Goal: Transaction & Acquisition: Purchase product/service

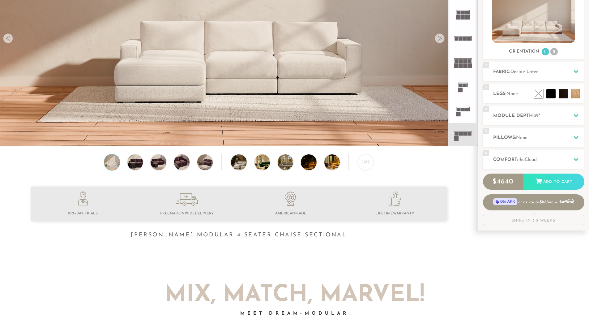
scroll to position [108, 0]
click at [535, 140] on h2 "Pillows: None" at bounding box center [539, 137] width 91 height 7
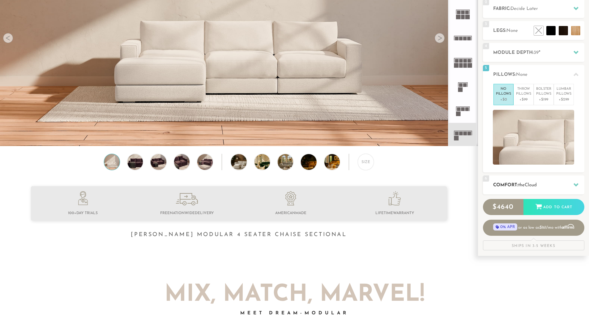
click at [534, 188] on h2 "Comfort: the Cloud" at bounding box center [539, 185] width 91 height 7
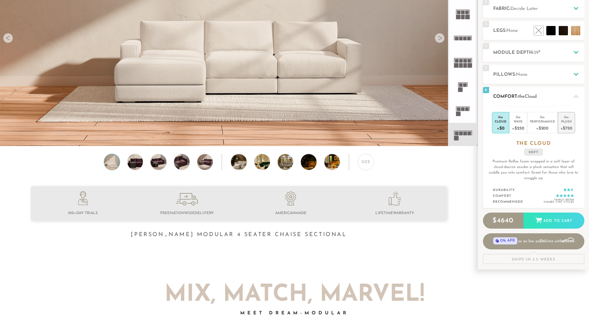
click at [566, 129] on div "+$750" at bounding box center [567, 127] width 12 height 9
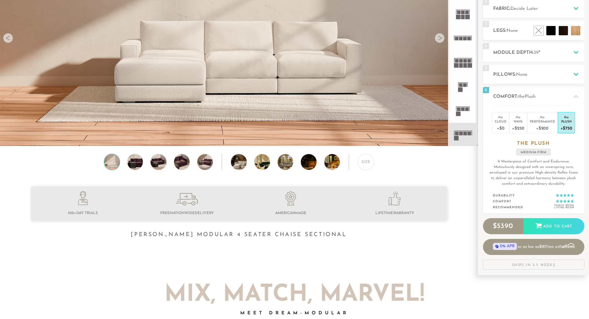
click at [461, 134] on rect at bounding box center [462, 134] width 4 height 4
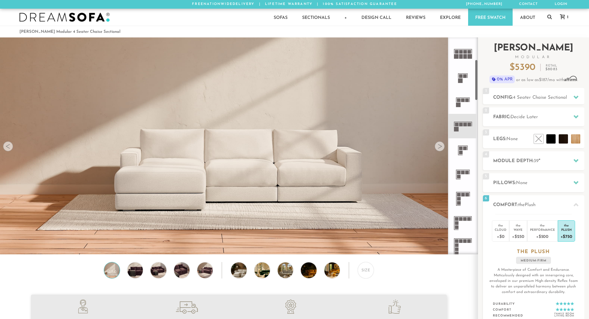
scroll to position [118, 0]
click at [463, 219] on rect at bounding box center [462, 219] width 4 height 4
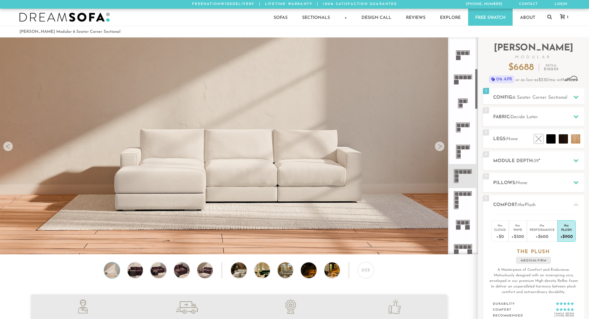
scroll to position [165, 0]
click at [364, 268] on div "Size" at bounding box center [366, 270] width 16 height 16
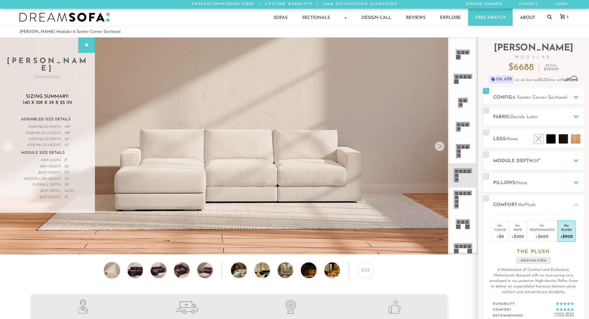
click at [466, 158] on icon at bounding box center [463, 151] width 24 height 24
click at [464, 129] on icon at bounding box center [463, 127] width 24 height 24
